Goal: Information Seeking & Learning: Understand process/instructions

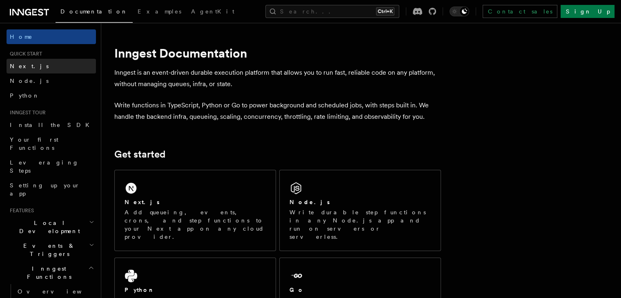
click at [35, 61] on link "Next.js" at bounding box center [51, 66] width 89 height 15
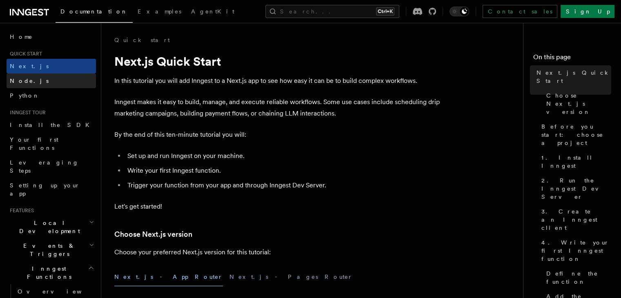
click at [27, 79] on span "Node.js" at bounding box center [29, 81] width 39 height 7
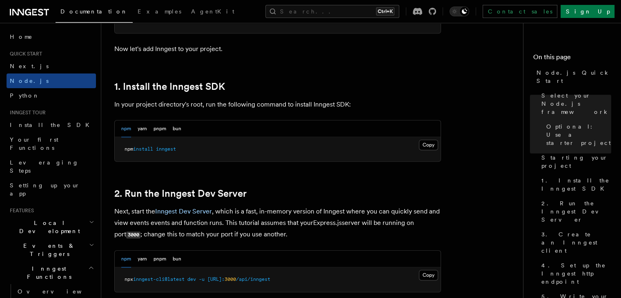
scroll to position [482, 0]
click at [425, 143] on button "Copy Copied" at bounding box center [428, 145] width 19 height 11
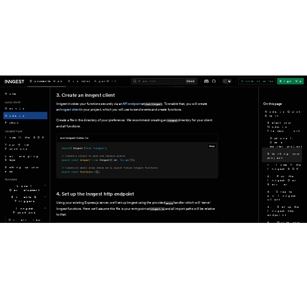
scroll to position [1039, 0]
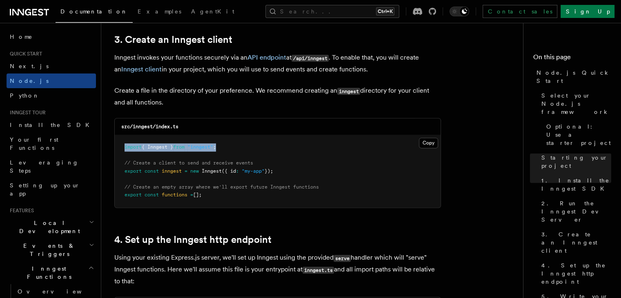
drag, startPoint x: 236, startPoint y: 148, endPoint x: 118, endPoint y: 148, distance: 118.4
click at [118, 148] on pre "import { Inngest } from "inngest" ; // Create a client to send and receive even…" at bounding box center [278, 171] width 326 height 72
copy span "import { Inngest } from "inngest" ;"
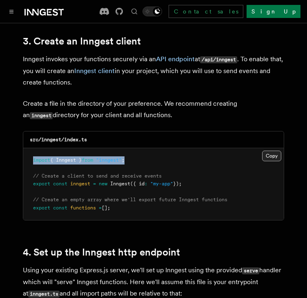
click at [270, 151] on button "Copy Copied" at bounding box center [271, 156] width 19 height 11
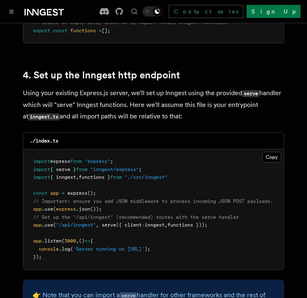
scroll to position [1258, 0]
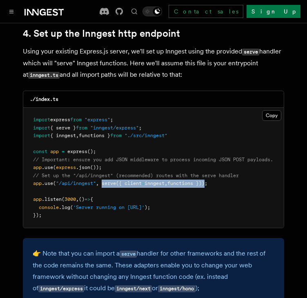
drag, startPoint x: 212, startPoint y: 173, endPoint x: 103, endPoint y: 173, distance: 108.6
click at [103, 180] on span "app .use ( "/api/inngest" , serve ({ client : inngest , functions }));" at bounding box center [120, 183] width 174 height 6
copy span "serve ({ client : inngest , functions })"
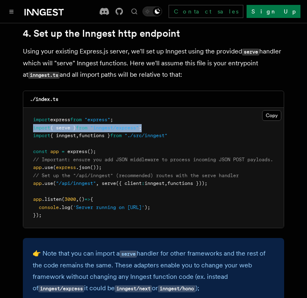
drag, startPoint x: 165, startPoint y: 116, endPoint x: 30, endPoint y: 121, distance: 134.4
click at [30, 121] on pre "import express from "express" ; import { serve } from "inngest/express" ; impor…" at bounding box center [153, 168] width 260 height 120
copy span "import { serve } from "inngest/express" ;"
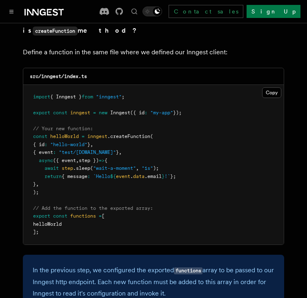
scroll to position [1659, 0]
